Goal: Entertainment & Leisure: Browse casually

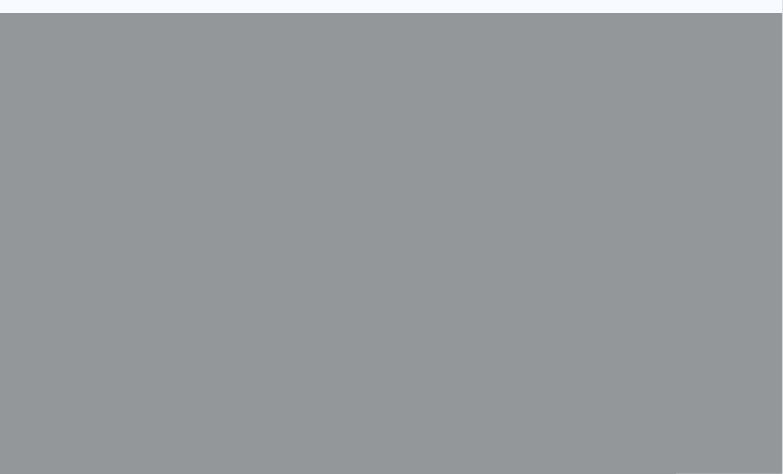
scroll to position [365, 0]
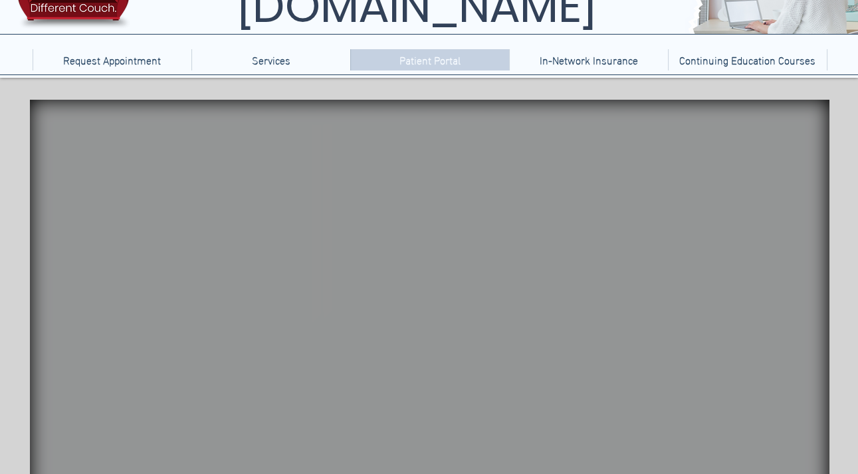
scroll to position [91, 0]
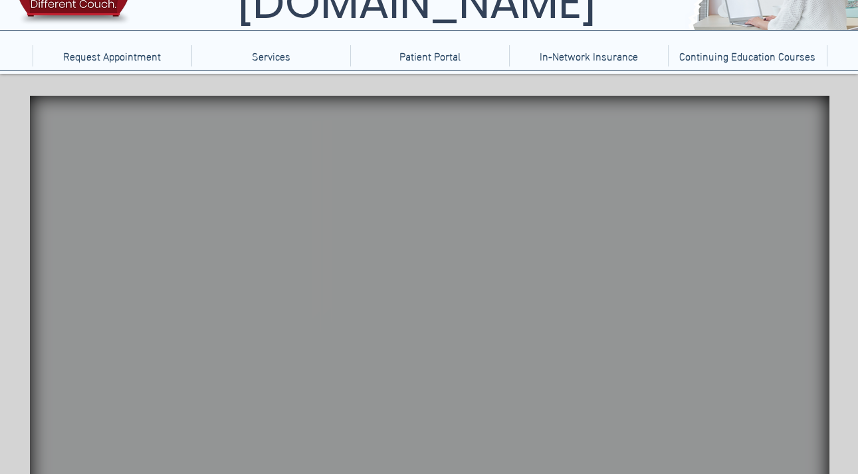
click at [744, 153] on icon "An image of balloon animals that when clicked brings you to a balloon popping g…" at bounding box center [759, 139] width 96 height 45
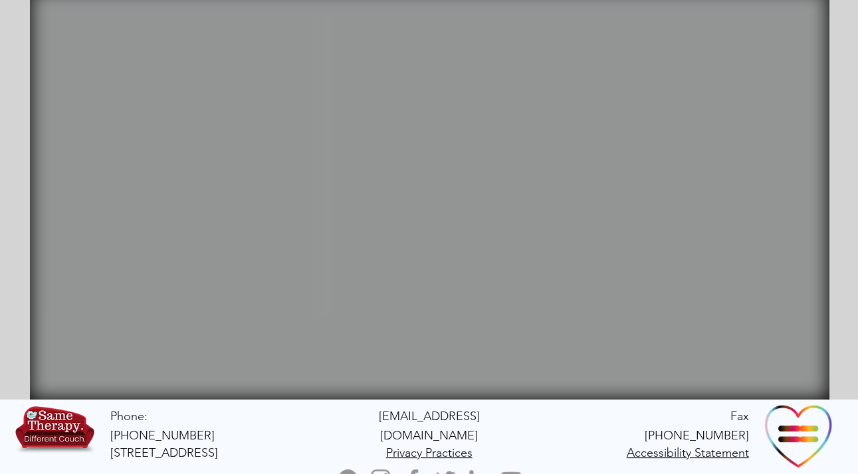
scroll to position [0, 0]
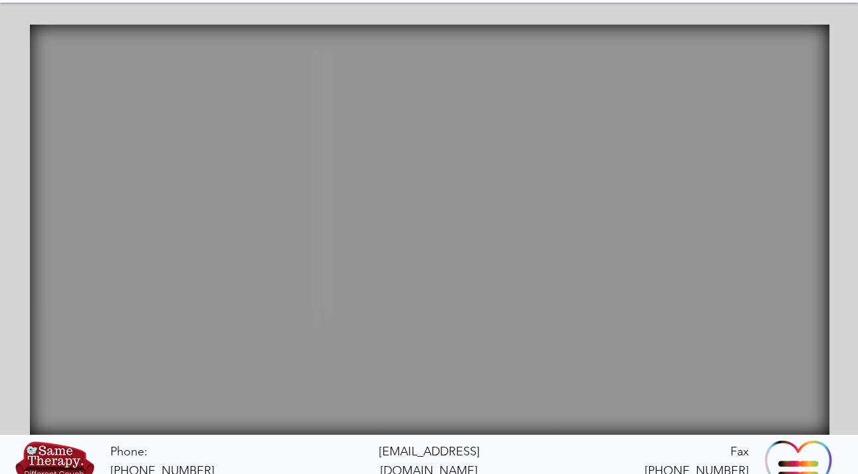
scroll to position [148, 0]
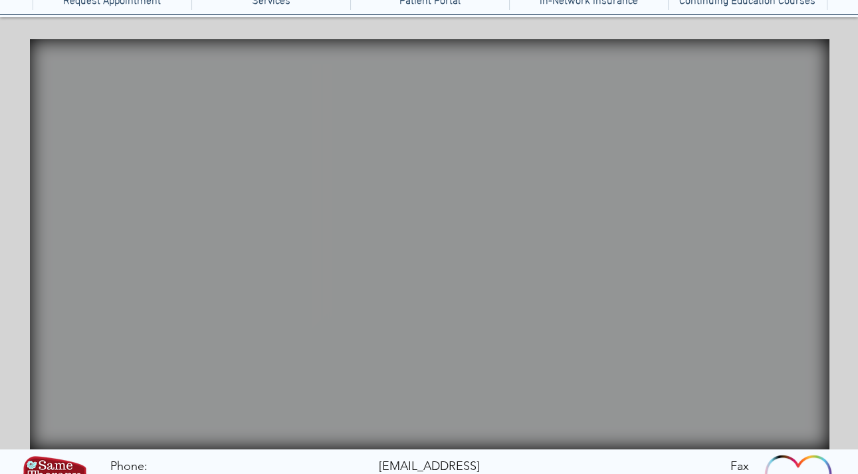
click at [657, 92] on icon "Images of bottles of bottles that when clicked bring you to bubble game." at bounding box center [659, 88] width 37 height 37
click at [608, 94] on icon "main content" at bounding box center [622, 85] width 37 height 41
click at [655, 84] on icon "Images of bottles of bottles that when clicked bring you to bubble game." at bounding box center [659, 88] width 37 height 37
click at [618, 94] on icon "main content" at bounding box center [622, 85] width 37 height 41
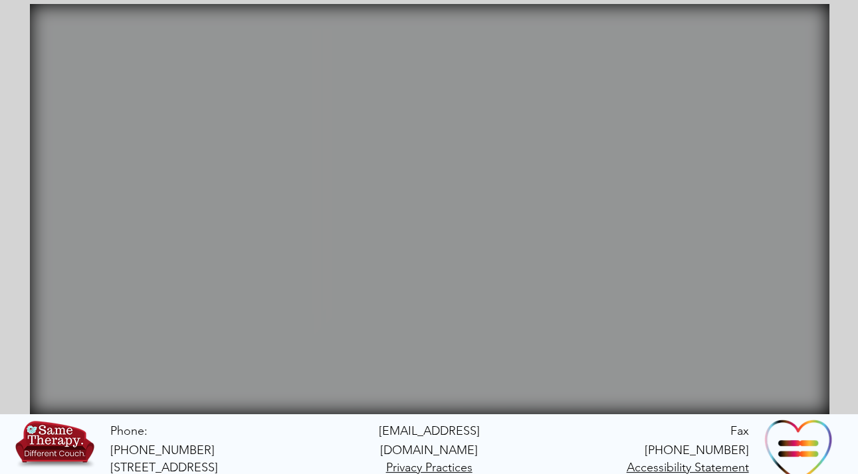
scroll to position [159, 0]
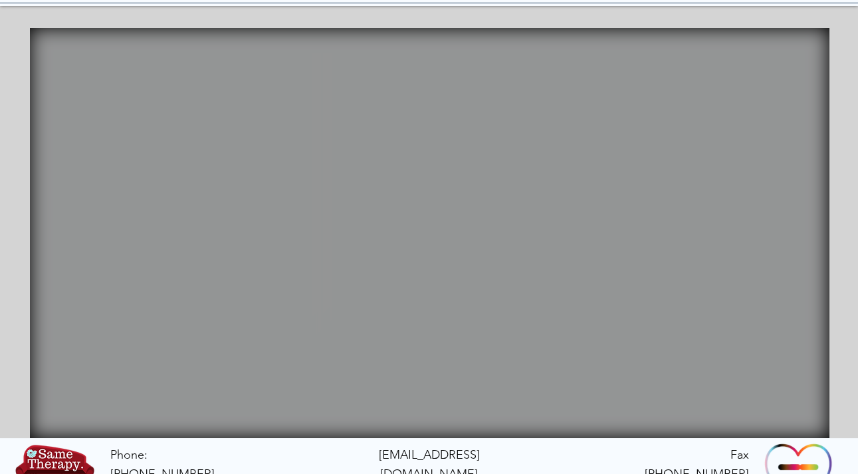
click at [713, 130] on icon "An image of an Etch-a-sketch toy that when clicked brings you to a physics game." at bounding box center [726, 134] width 52 height 35
click at [770, 140] on icon "An image of bubble wrap that when clicked brings you to a game where you can po…" at bounding box center [780, 135] width 33 height 34
click at [625, 142] on icon "main content" at bounding box center [636, 136] width 44 height 36
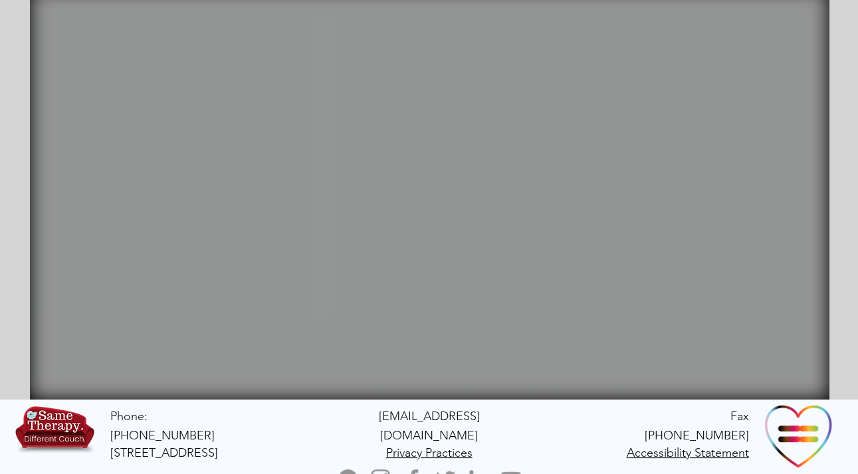
scroll to position [0, 0]
